Goal: Navigation & Orientation: Find specific page/section

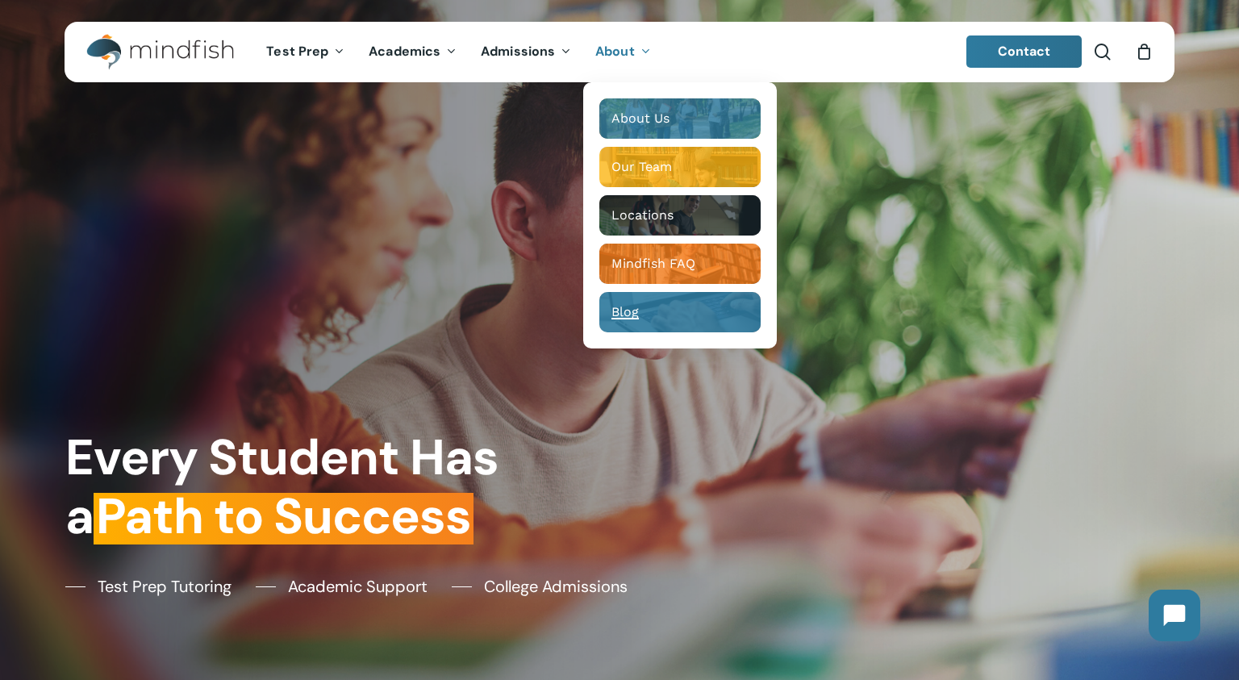
click at [636, 321] on div "Main Menu" at bounding box center [679, 312] width 161 height 40
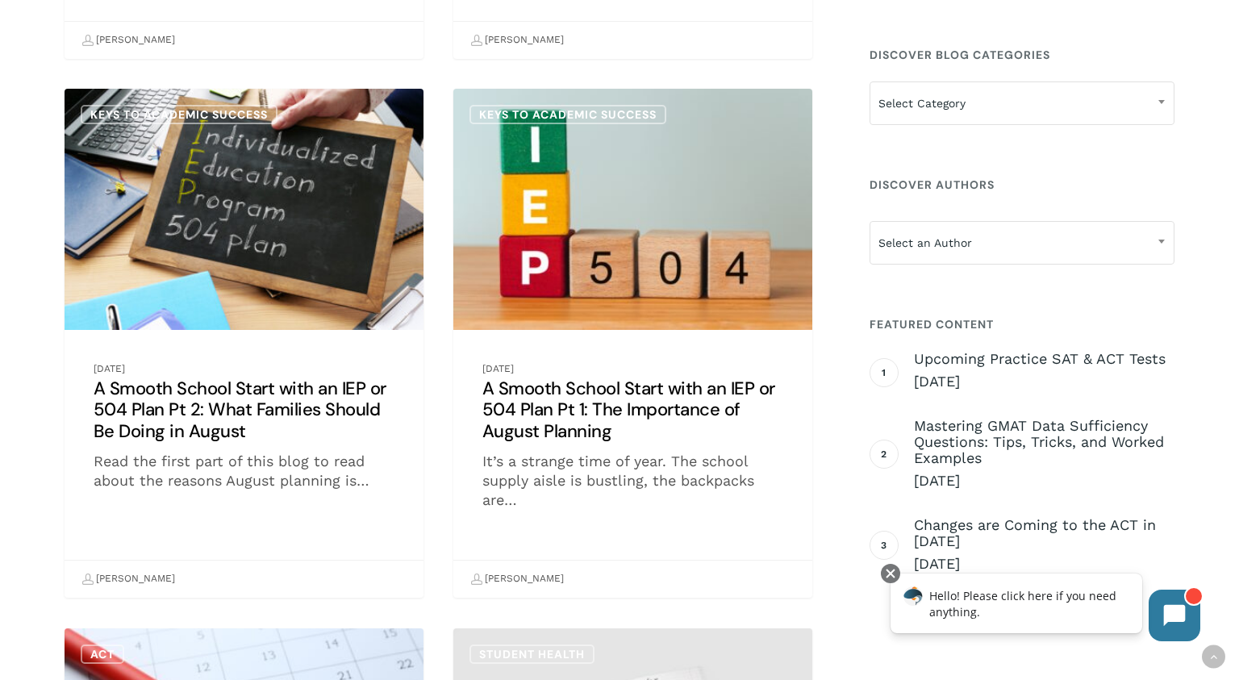
scroll to position [449, 0]
